Goal: Information Seeking & Learning: Find contact information

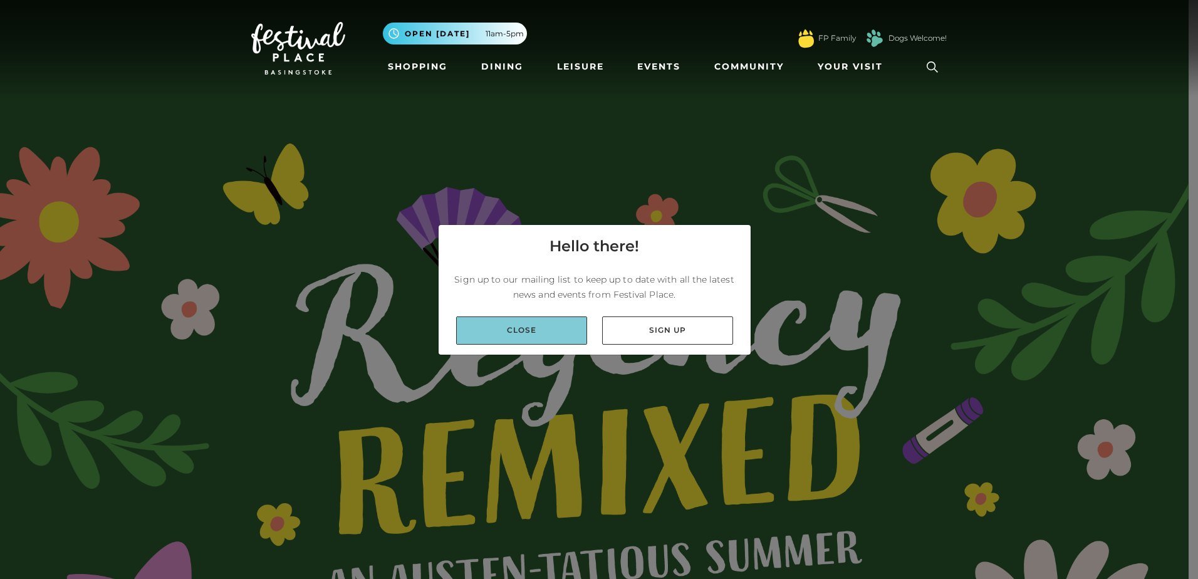
click at [538, 333] on link "Close" at bounding box center [521, 330] width 131 height 28
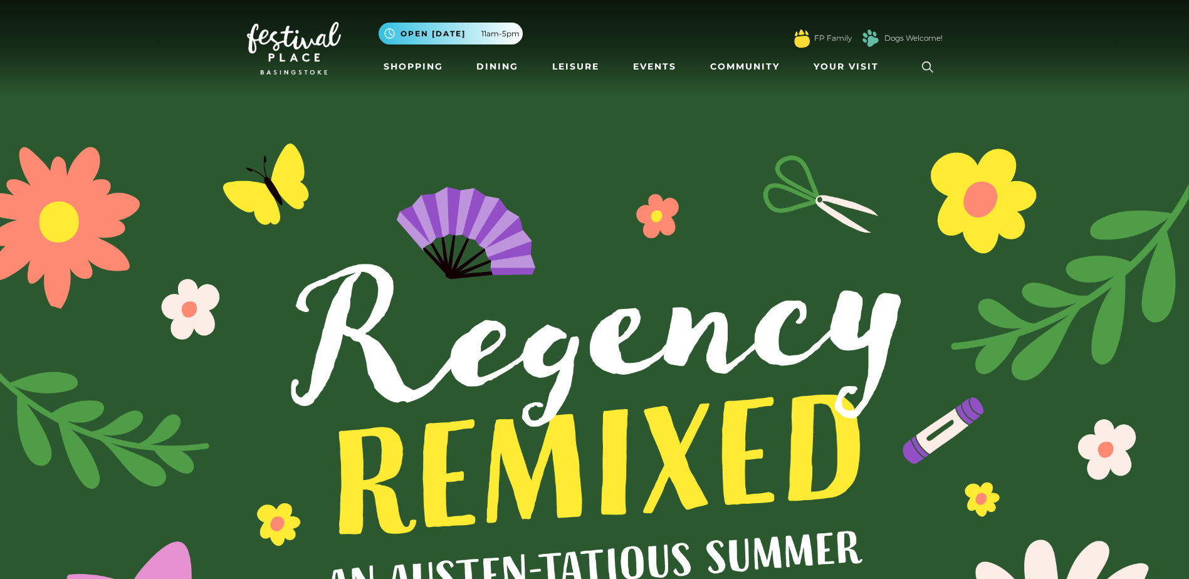
click at [920, 63] on icon at bounding box center [927, 67] width 19 height 19
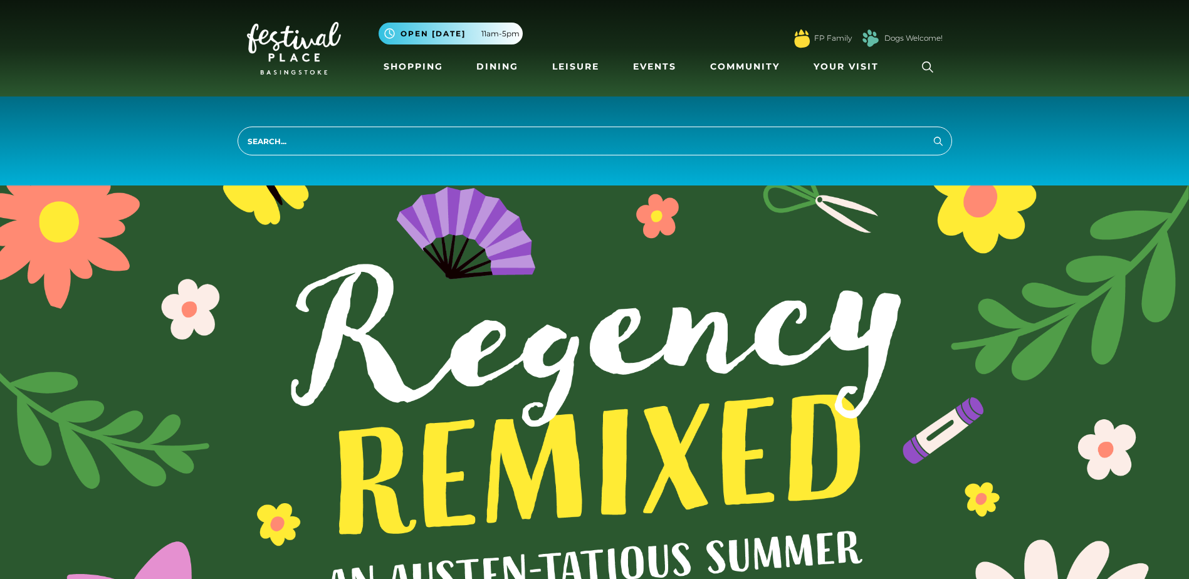
click at [903, 79] on ul "Shopping Dining Leisure Events Community Your Visit Find us Centre Map Parking …" at bounding box center [660, 67] width 564 height 29
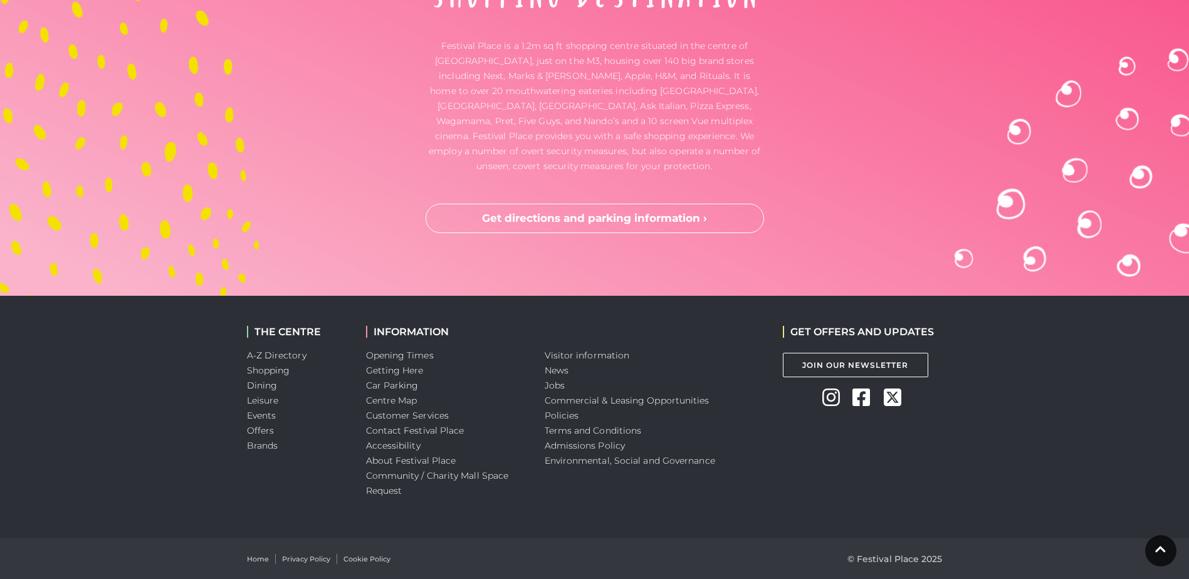
scroll to position [4178, 0]
click at [386, 429] on link "Contact Festival Place" at bounding box center [415, 430] width 98 height 11
